Goal: Transaction & Acquisition: Purchase product/service

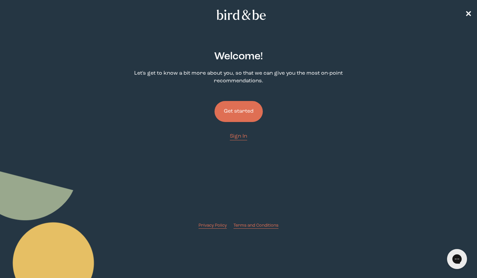
click at [246, 107] on button "Get started" at bounding box center [239, 111] width 48 height 21
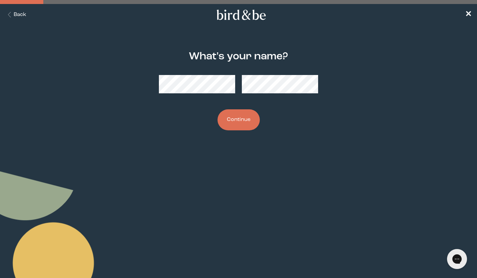
click at [233, 119] on button "Continue" at bounding box center [239, 119] width 42 height 21
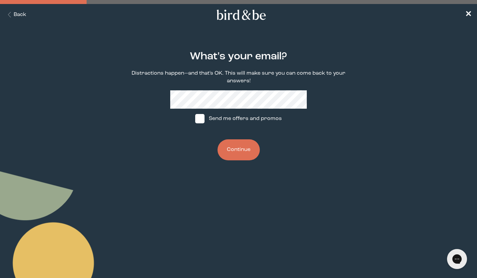
click at [235, 153] on button "Continue" at bounding box center [239, 149] width 42 height 21
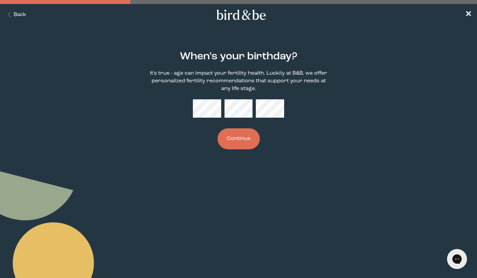
click at [228, 139] on button "Continue" at bounding box center [239, 138] width 42 height 21
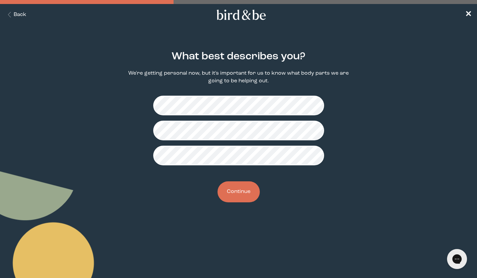
click at [231, 192] on button "Continue" at bounding box center [239, 191] width 42 height 21
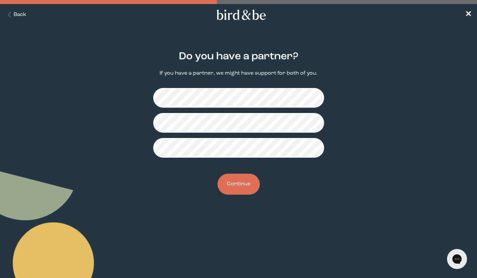
click at [240, 180] on button "Continue" at bounding box center [239, 184] width 42 height 21
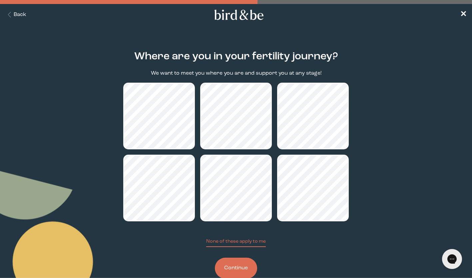
scroll to position [17, 0]
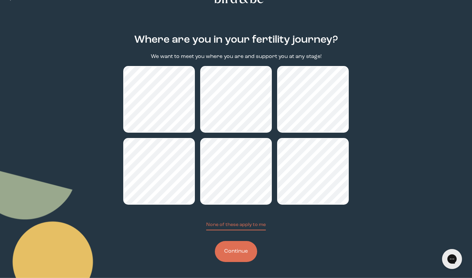
click at [238, 250] on button "Continue" at bounding box center [236, 251] width 42 height 21
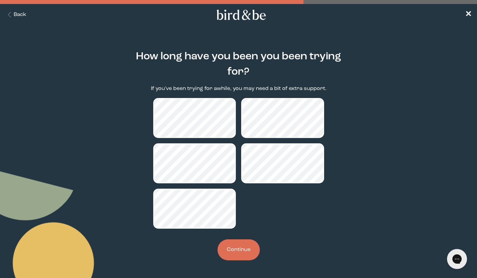
click at [238, 251] on button "Continue" at bounding box center [239, 249] width 42 height 21
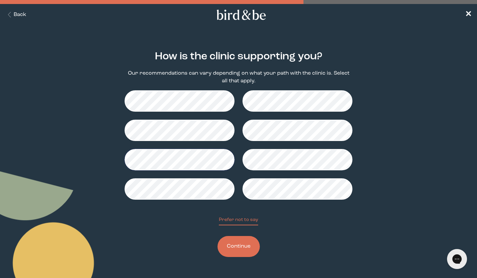
click at [236, 244] on button "Continue" at bounding box center [239, 246] width 42 height 21
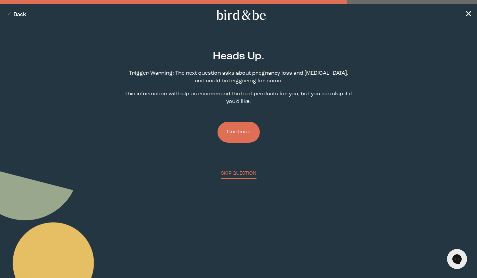
click at [244, 132] on button "Continue" at bounding box center [239, 132] width 42 height 21
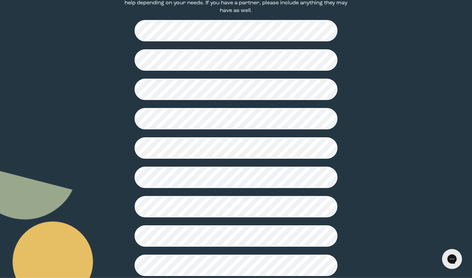
scroll to position [139, 0]
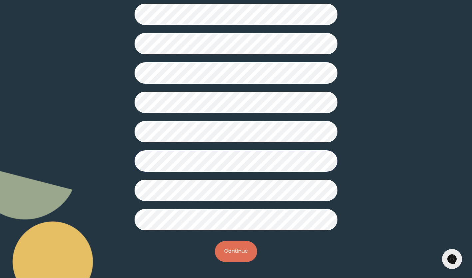
click at [231, 246] on button "Continue" at bounding box center [236, 251] width 42 height 21
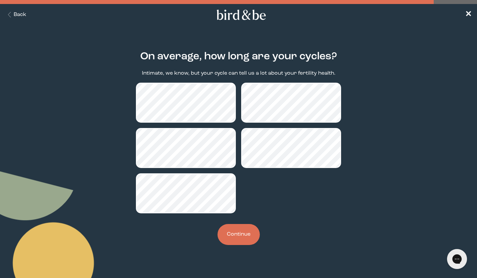
click at [232, 232] on button "Continue" at bounding box center [239, 234] width 42 height 21
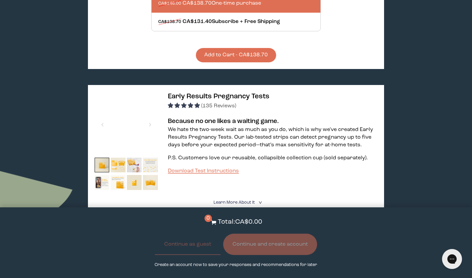
scroll to position [336, 0]
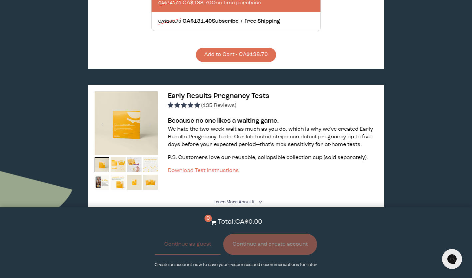
click at [115, 157] on img at bounding box center [118, 164] width 15 height 15
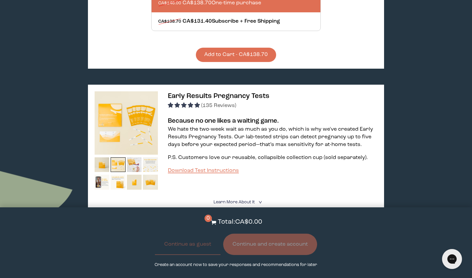
click at [131, 157] on img at bounding box center [134, 164] width 15 height 15
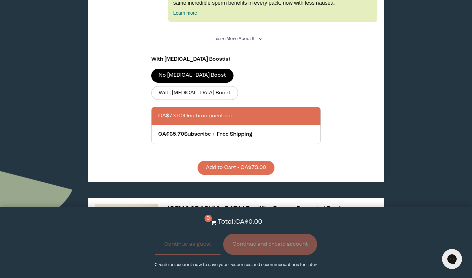
scroll to position [837, 0]
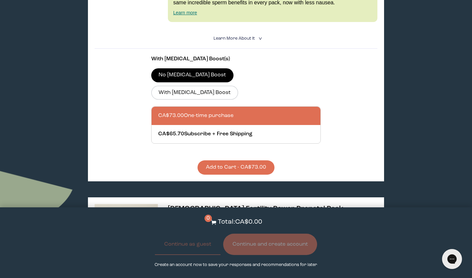
click at [224, 160] on button "Add to Cart - CA$73.00" at bounding box center [236, 167] width 77 height 14
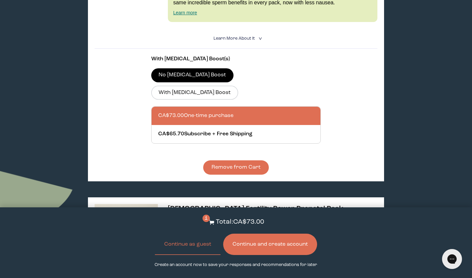
click at [267, 233] on section "1 Total: CA$73.00 Continue as guest Continue and create account Create an accou…" at bounding box center [236, 242] width 472 height 71
click at [262, 242] on button "Continue and create account" at bounding box center [270, 244] width 94 height 21
